Goal: Task Accomplishment & Management: Use online tool/utility

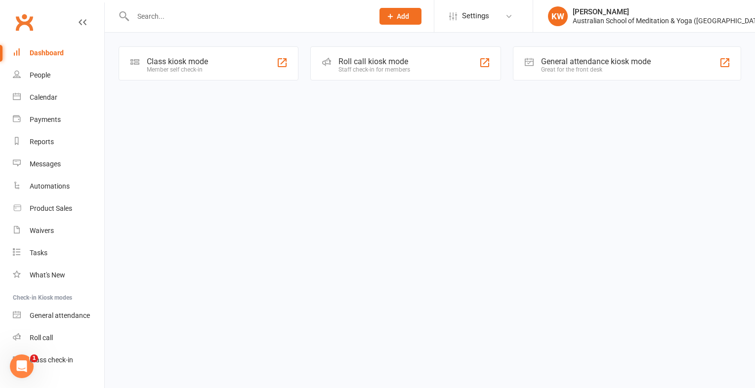
click at [166, 73] on div "Class kiosk mode Member self check-in" at bounding box center [209, 63] width 180 height 34
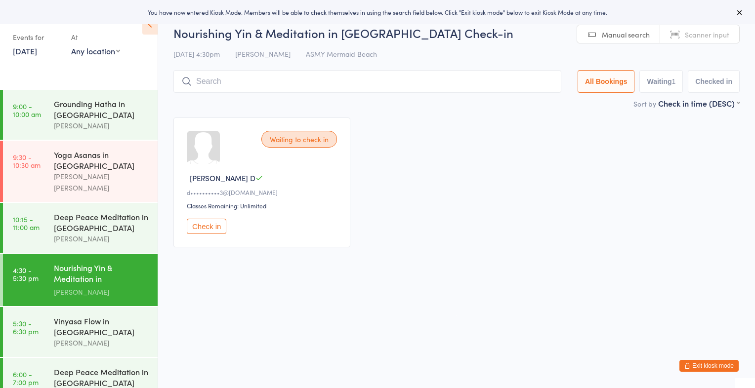
click at [614, 28] on link "Manual search" at bounding box center [618, 34] width 83 height 19
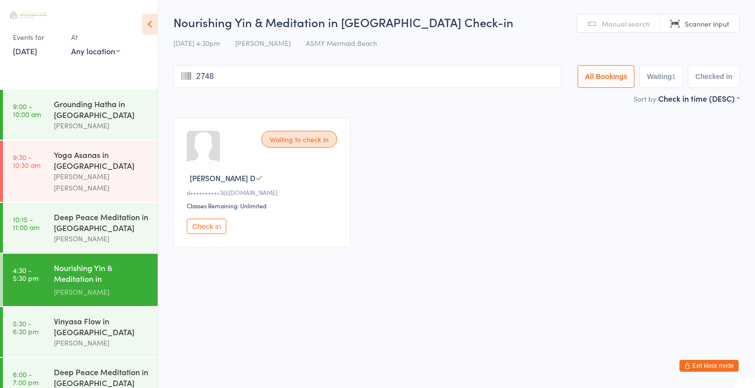
type input "2748"
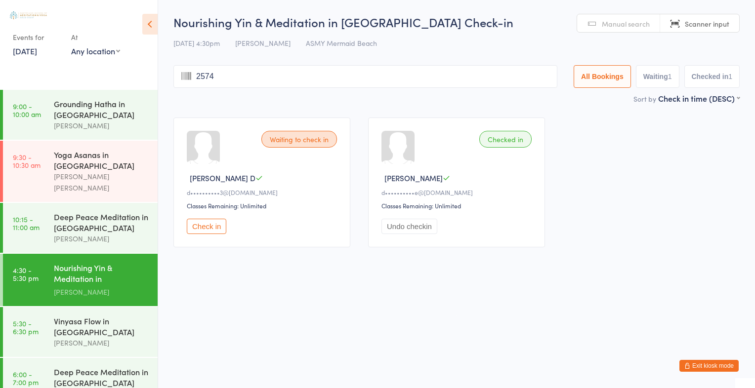
type input "2574"
type input "2551"
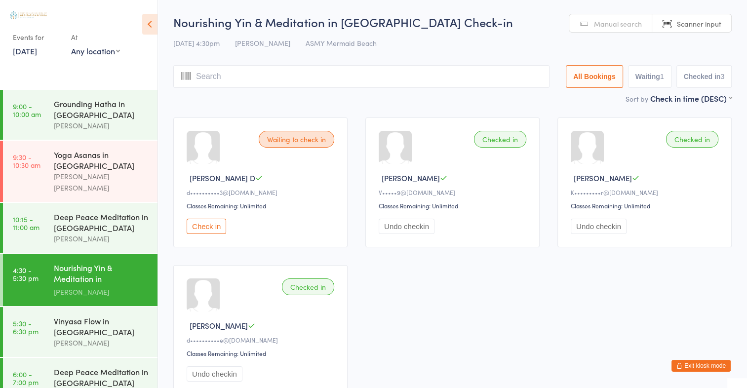
click at [210, 226] on button "Check in" at bounding box center [207, 226] width 40 height 15
click at [315, 77] on input "search" at bounding box center [363, 76] width 380 height 23
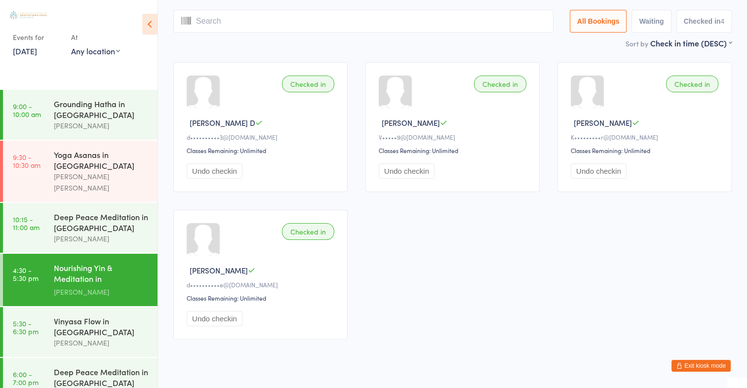
scroll to position [65, 0]
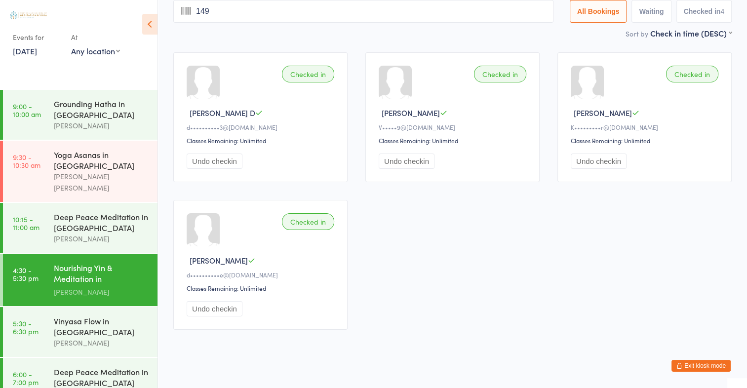
type input "1494"
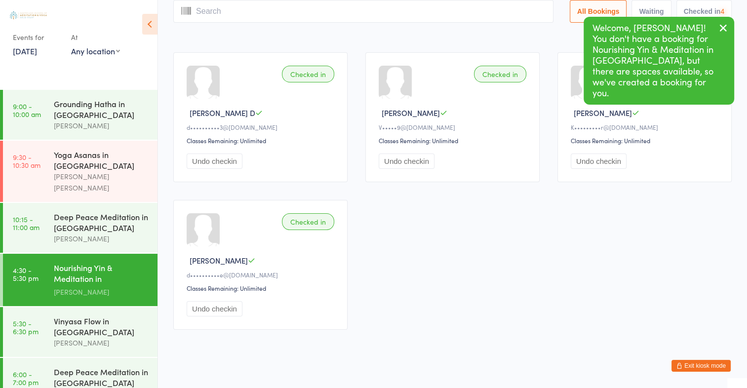
scroll to position [0, 0]
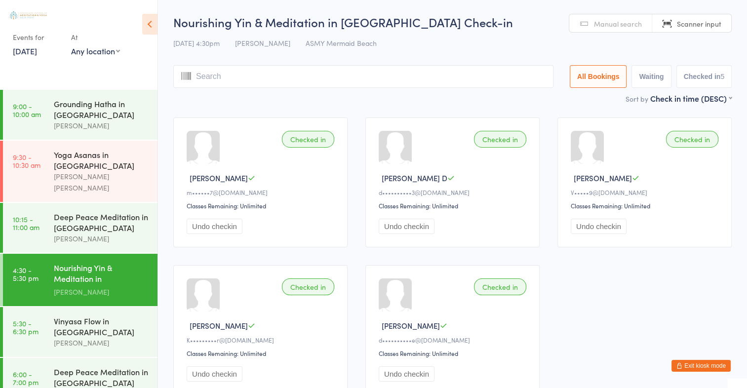
click at [600, 27] on span "Manual search" at bounding box center [618, 24] width 48 height 10
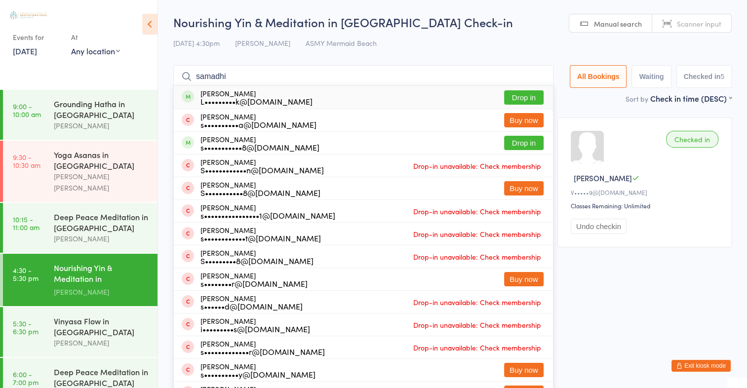
type input "samadhi"
click at [514, 100] on button "Drop in" at bounding box center [524, 97] width 40 height 14
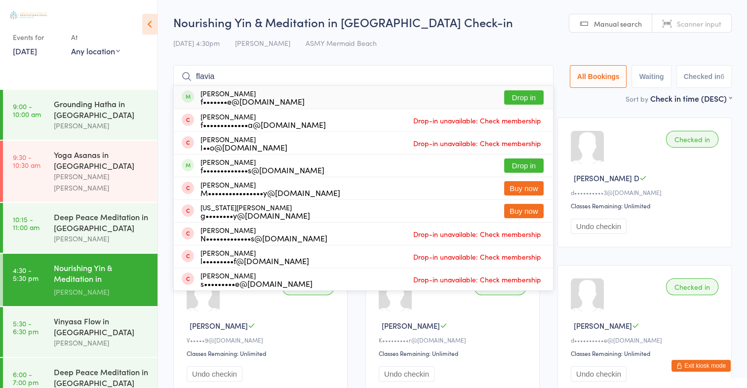
type input "flavia"
click at [530, 98] on button "Drop in" at bounding box center [524, 97] width 40 height 14
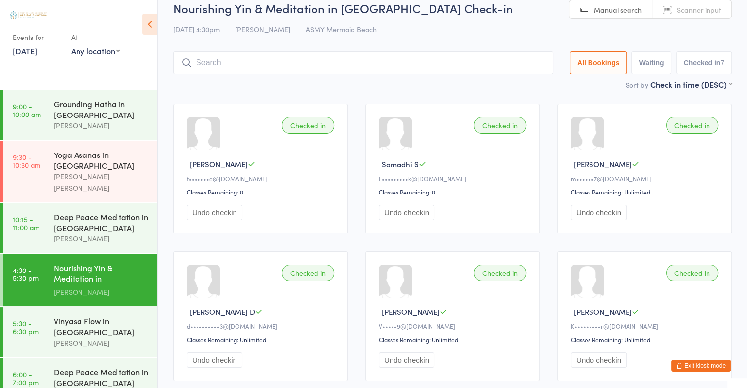
scroll to position [14, 0]
click at [596, 9] on span "Manual search" at bounding box center [618, 10] width 48 height 10
type input "2975"
